Goal: Check status: Check status

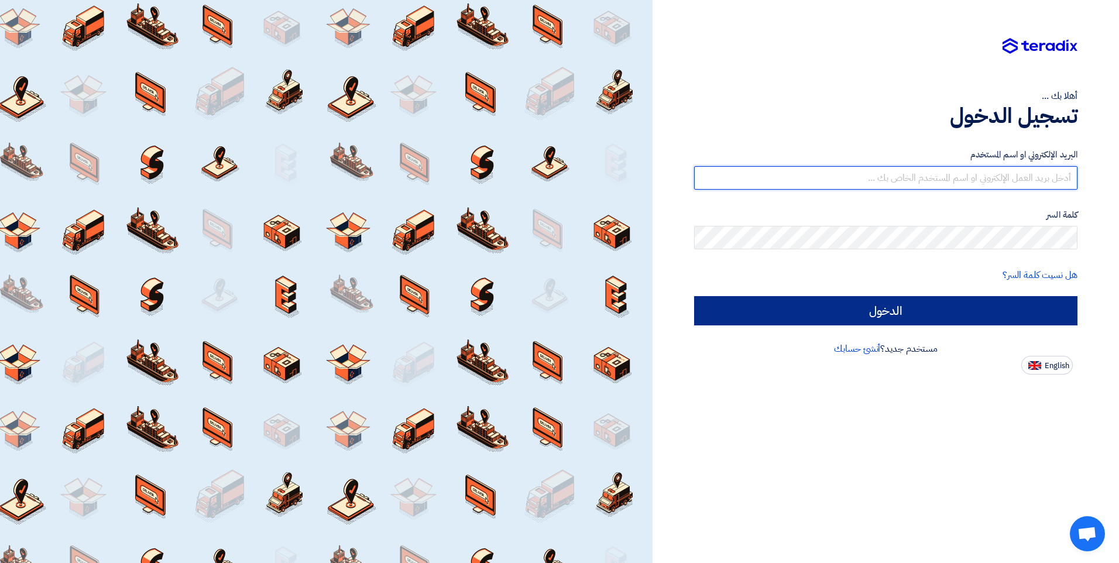
type input "[EMAIL_ADDRESS][DOMAIN_NAME]"
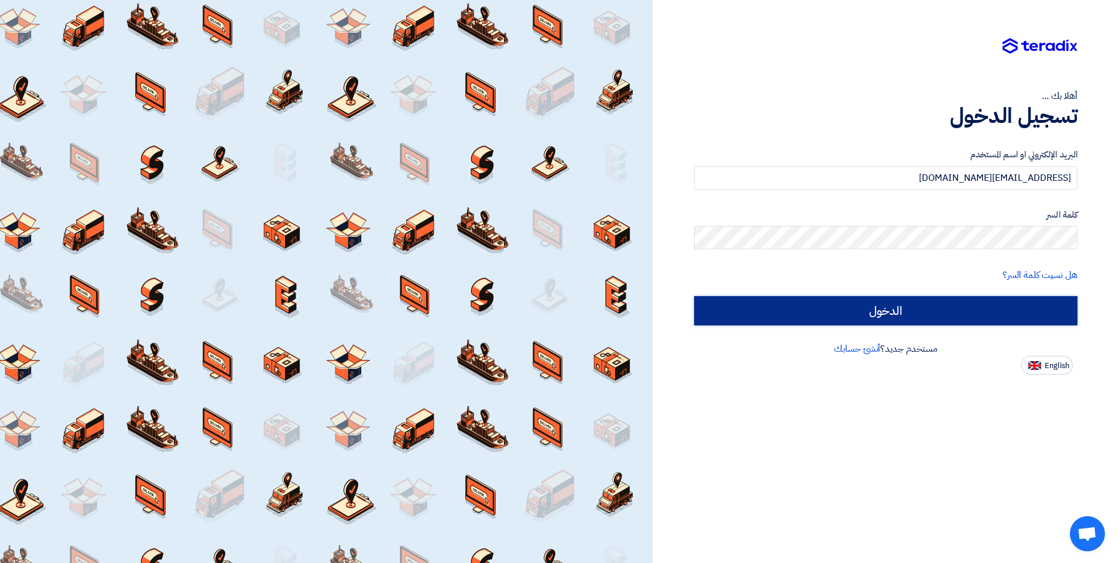
click at [912, 318] on input "الدخول" at bounding box center [885, 310] width 383 height 29
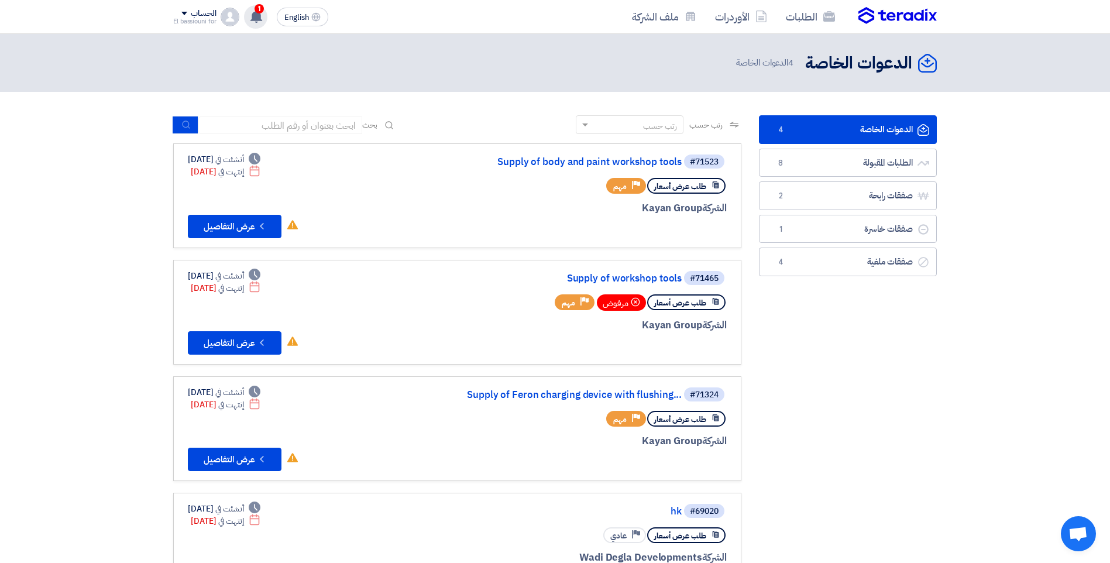
click at [254, 19] on use at bounding box center [256, 16] width 12 height 13
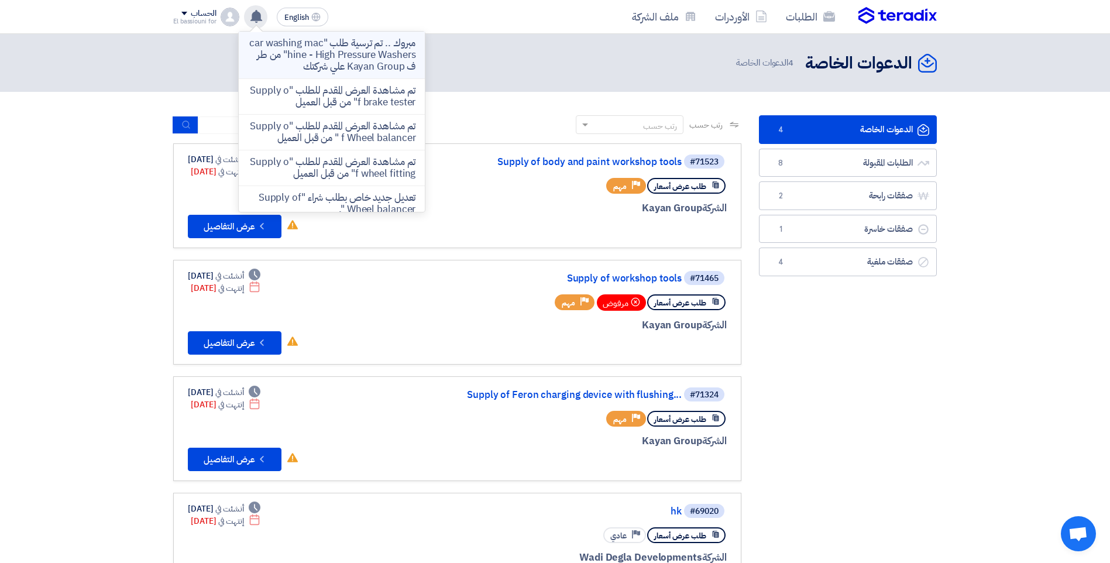
click at [311, 51] on p "مبروك .. تم ترسية طلب "car washing machine - High Pressure Washers" من طرف Kaya…" at bounding box center [331, 54] width 167 height 35
